Goal: Information Seeking & Learning: Learn about a topic

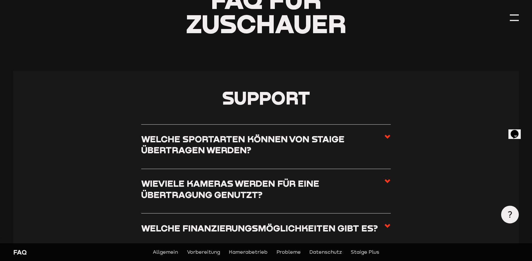
scroll to position [112, 0]
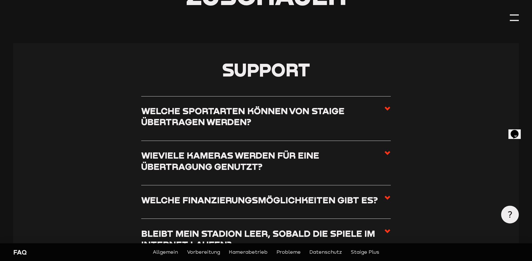
click at [383, 193] on li "Welche Finanzierungsmöglichkeiten gibt es? Um euch ganz individuell bei allen F…" at bounding box center [266, 201] width 250 height 33
click at [385, 196] on use at bounding box center [388, 198] width 6 height 4
click at [0, 0] on input "Welche Finanzierungsmöglichkeiten gibt es?" at bounding box center [0, 0] width 0 height 0
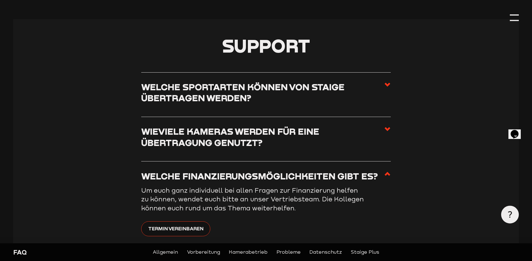
scroll to position [0, 0]
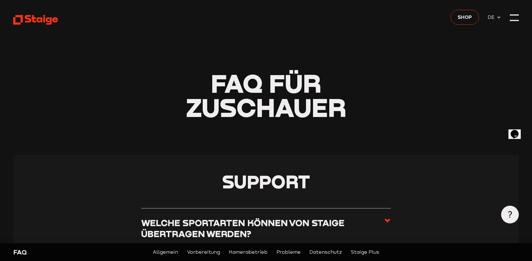
click at [450, 14] on header "FAQ für Zuschauer" at bounding box center [266, 77] width 506 height 155
click at [462, 19] on span "Shop" at bounding box center [465, 17] width 14 height 8
click at [60, 20] on header "FAQ für Zuschauer" at bounding box center [266, 77] width 506 height 155
click at [27, 15] on use at bounding box center [35, 20] width 45 height 10
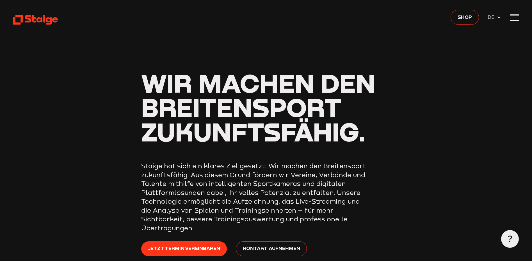
type input "0.8"
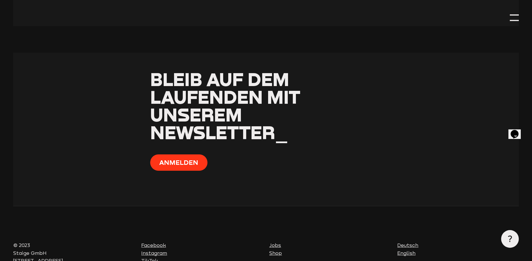
scroll to position [2268, 0]
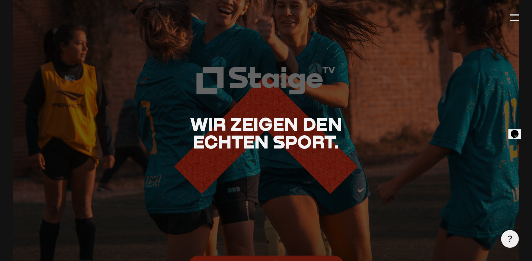
click at [511, 22] on div at bounding box center [514, 17] width 9 height 9
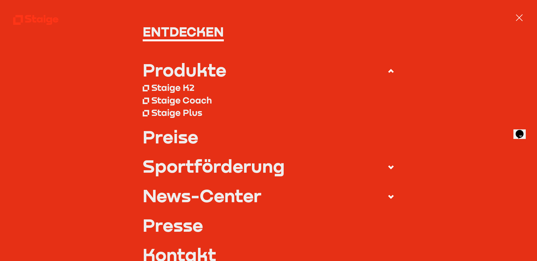
scroll to position [56, 0]
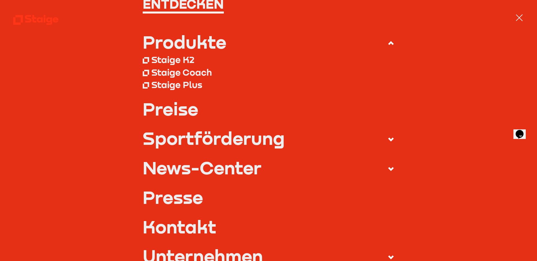
click at [388, 138] on use at bounding box center [391, 139] width 6 height 4
click at [0, 0] on input "Sportförderung" at bounding box center [0, 0] width 0 height 0
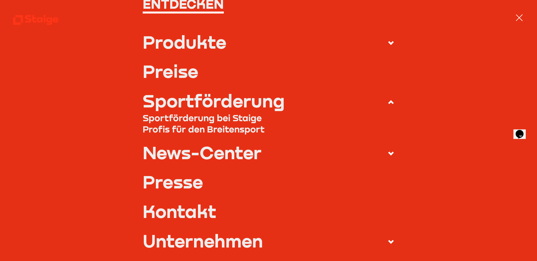
click at [177, 79] on link "Preise" at bounding box center [269, 71] width 252 height 18
